Goal: Register for event/course

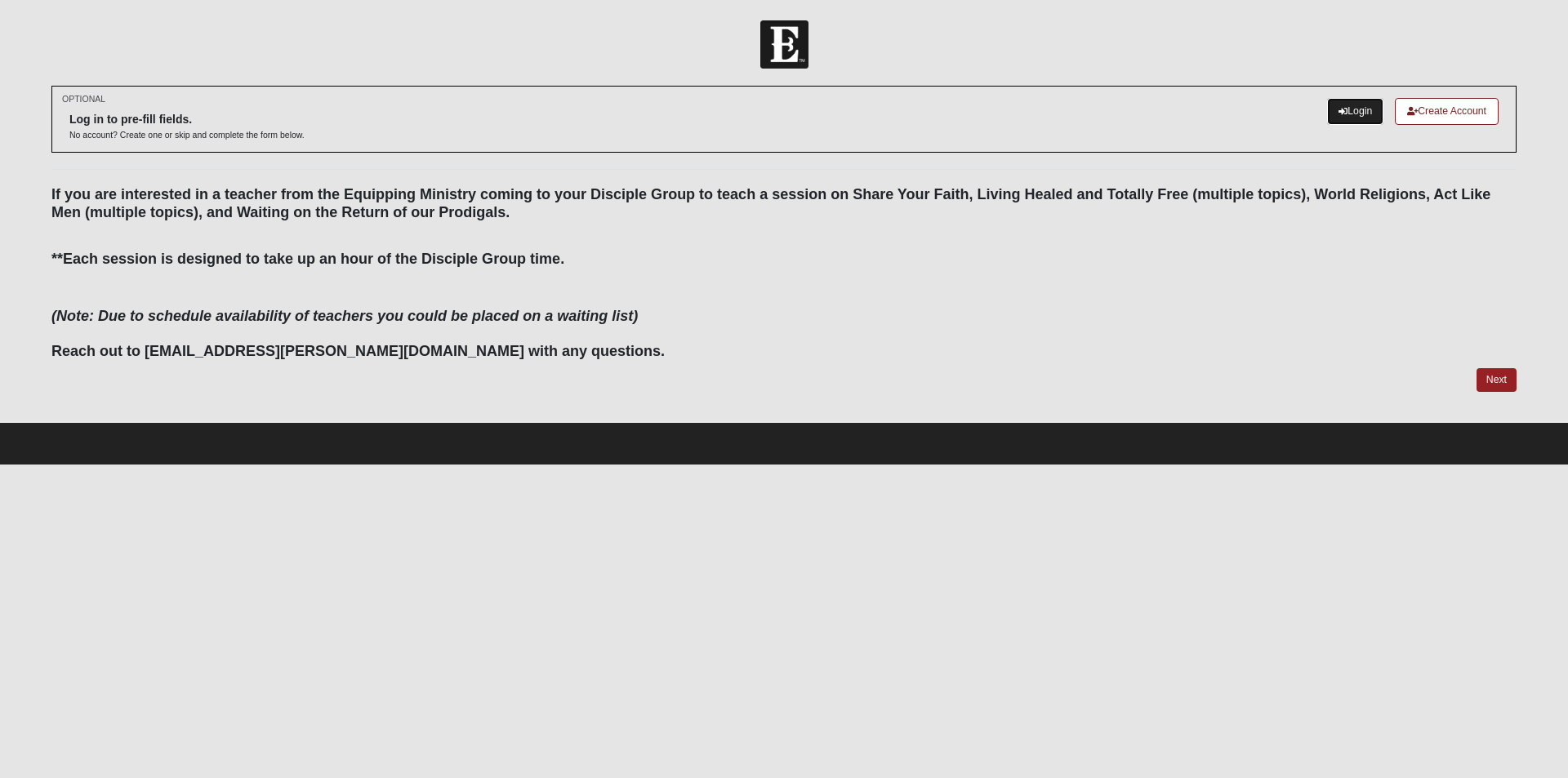
click at [1350, 110] on link "Login" at bounding box center [1355, 111] width 56 height 27
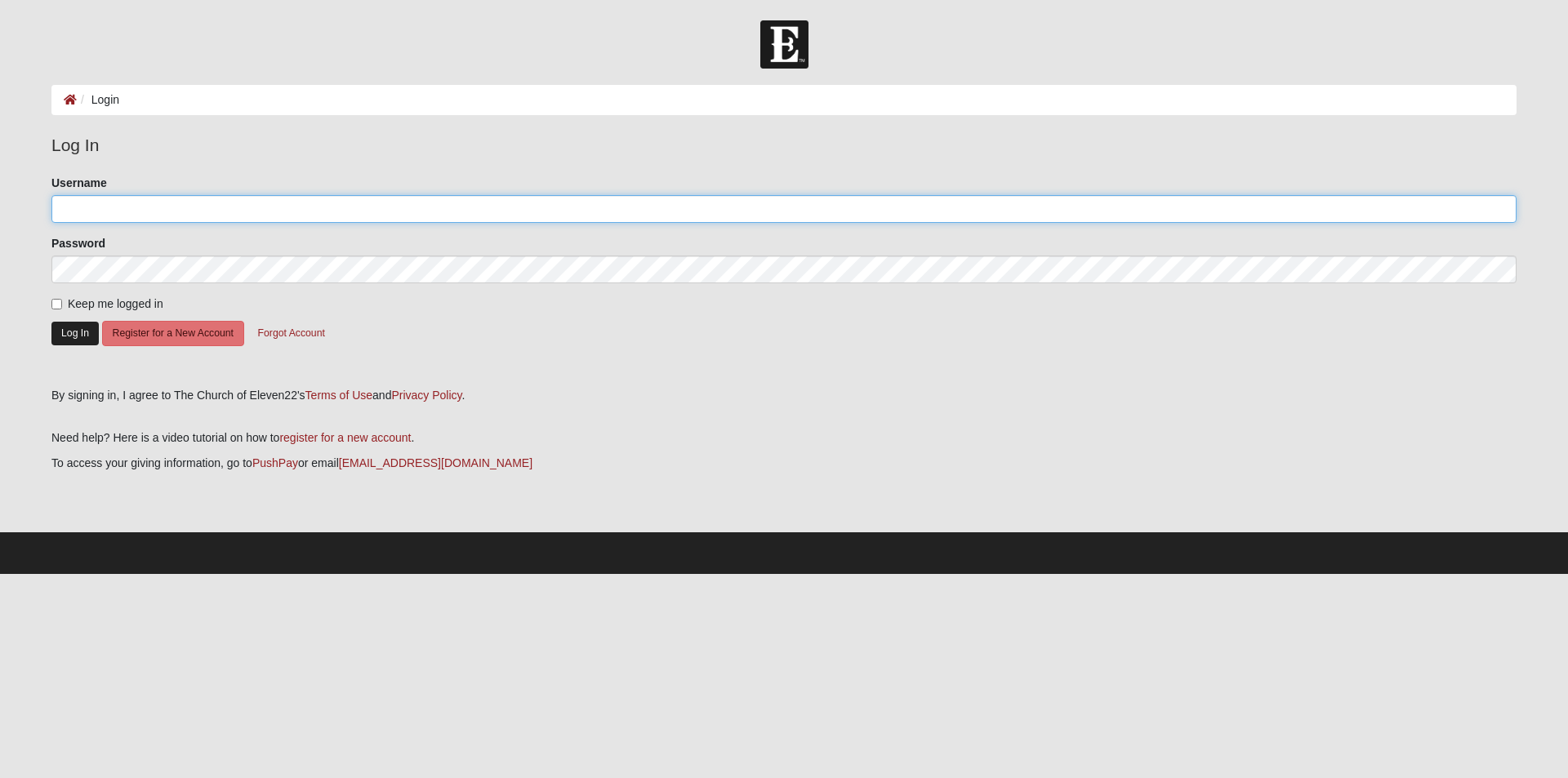
type input "Nat0917"
click at [61, 338] on button "Log In" at bounding box center [76, 333] width 47 height 24
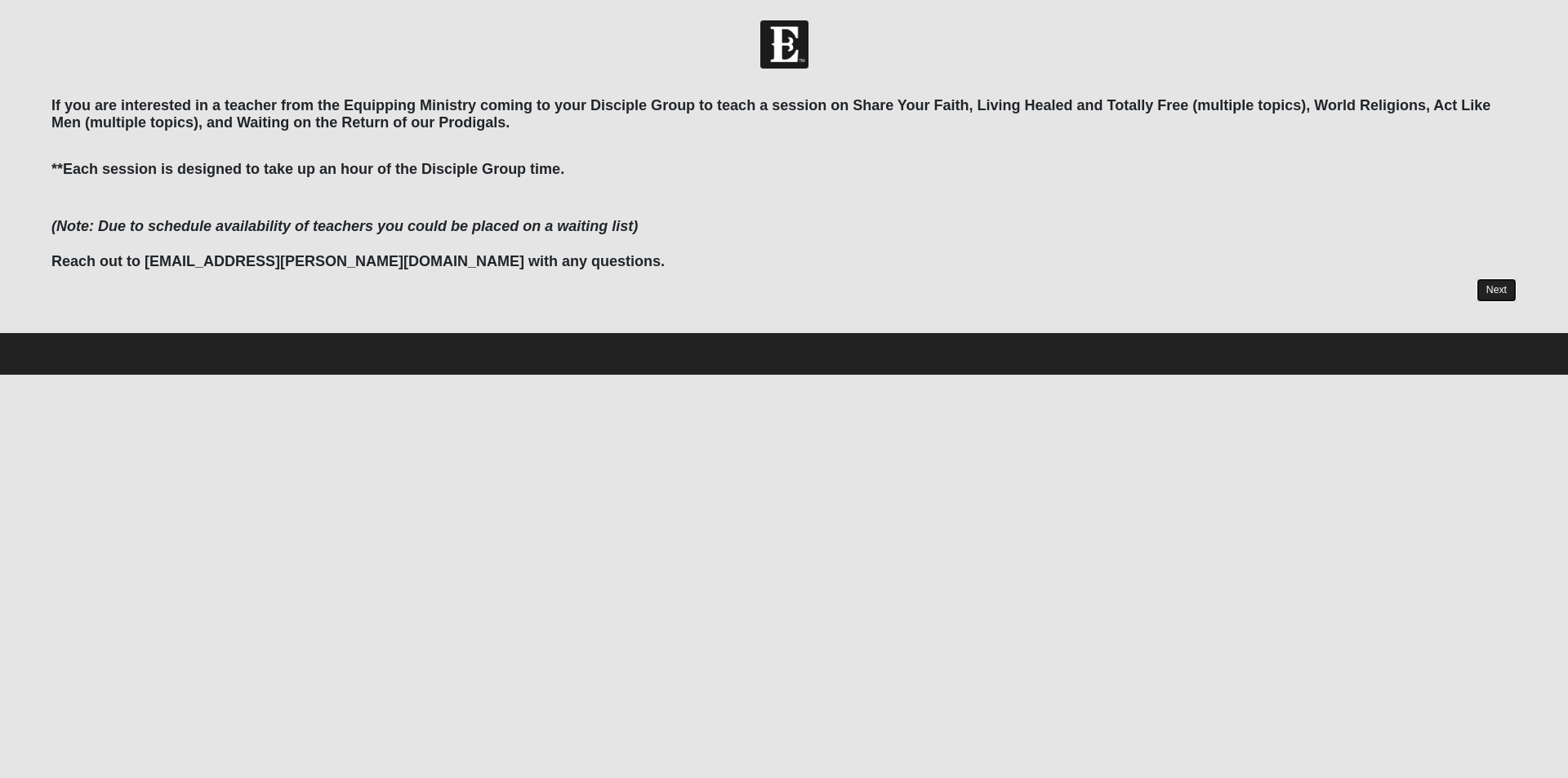
click at [1501, 284] on link "Next" at bounding box center [1497, 290] width 40 height 24
